Goal: Find contact information: Find contact information

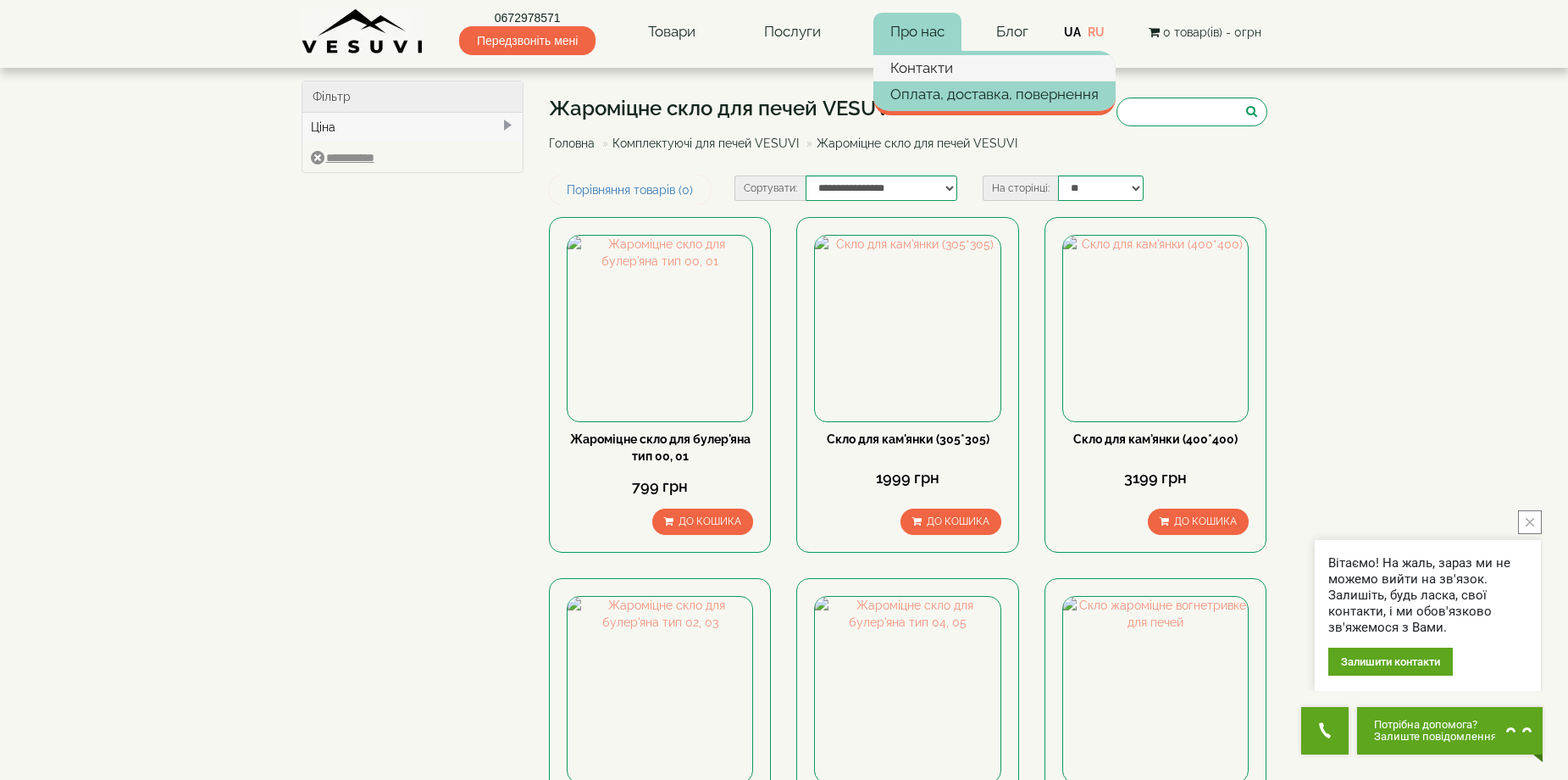
click at [899, 63] on link "Контакти" at bounding box center [994, 68] width 242 height 26
